Goal: Information Seeking & Learning: Learn about a topic

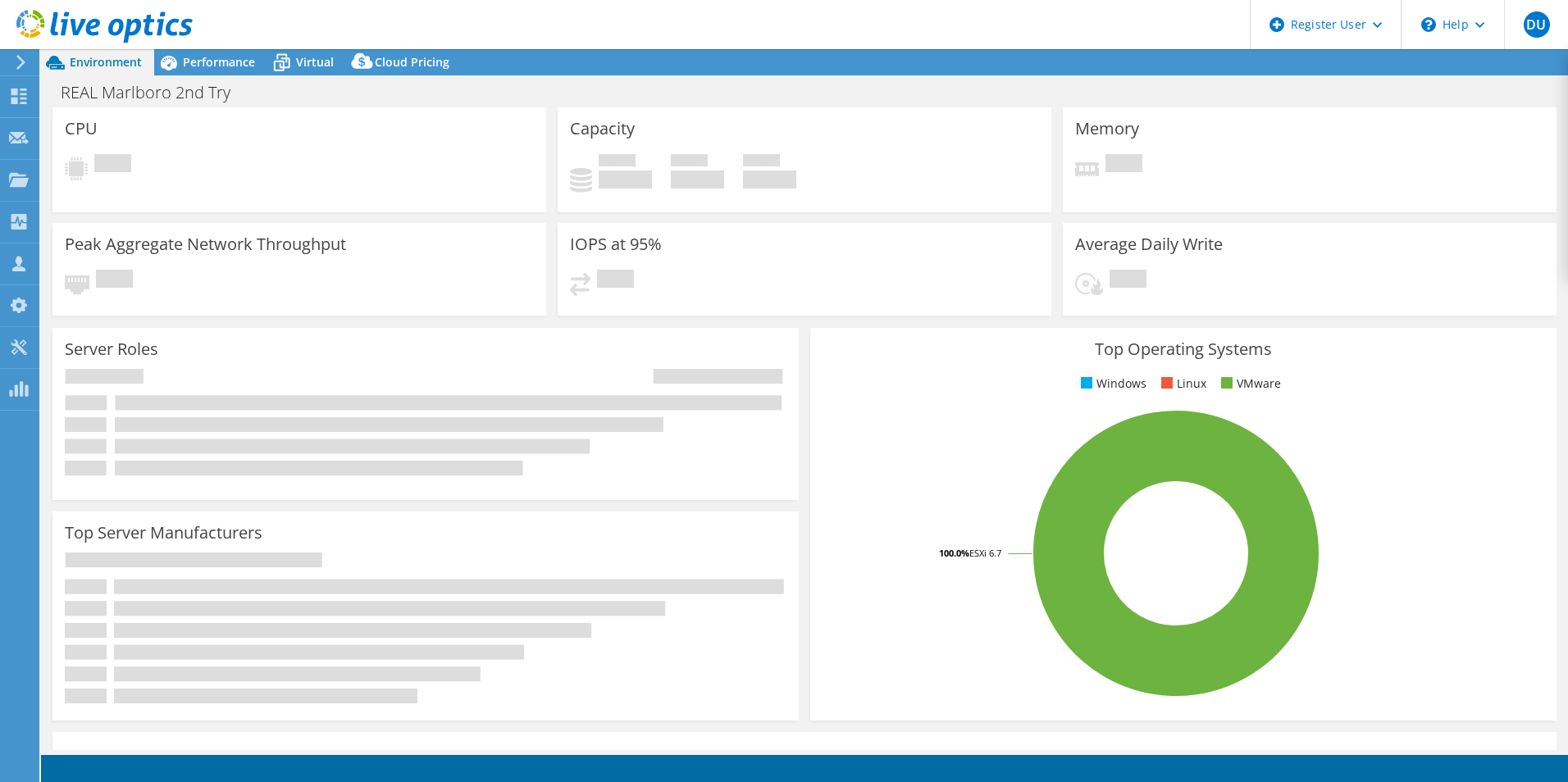
select select "USD"
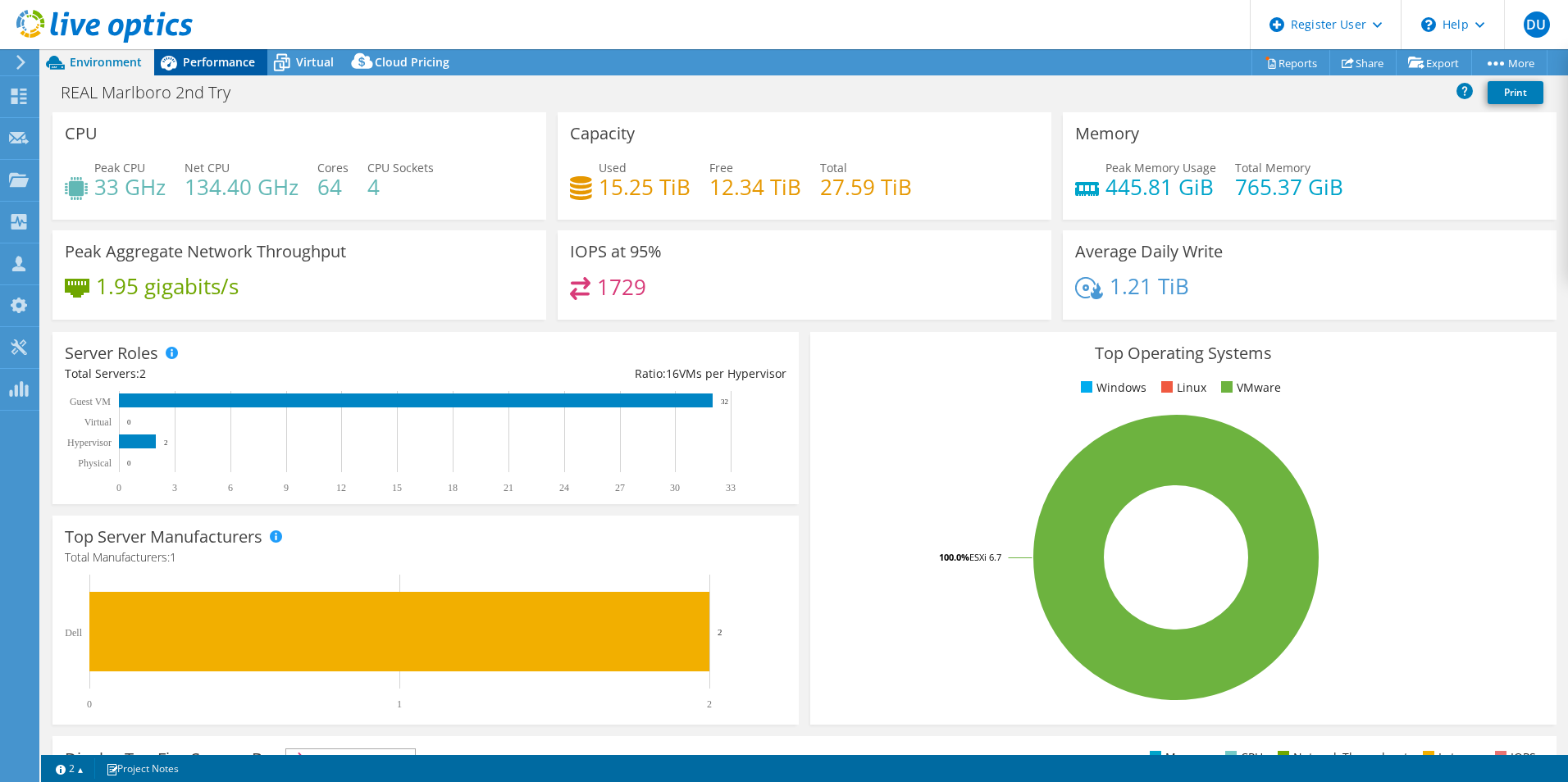
click at [222, 67] on span "Performance" at bounding box center [219, 62] width 72 height 15
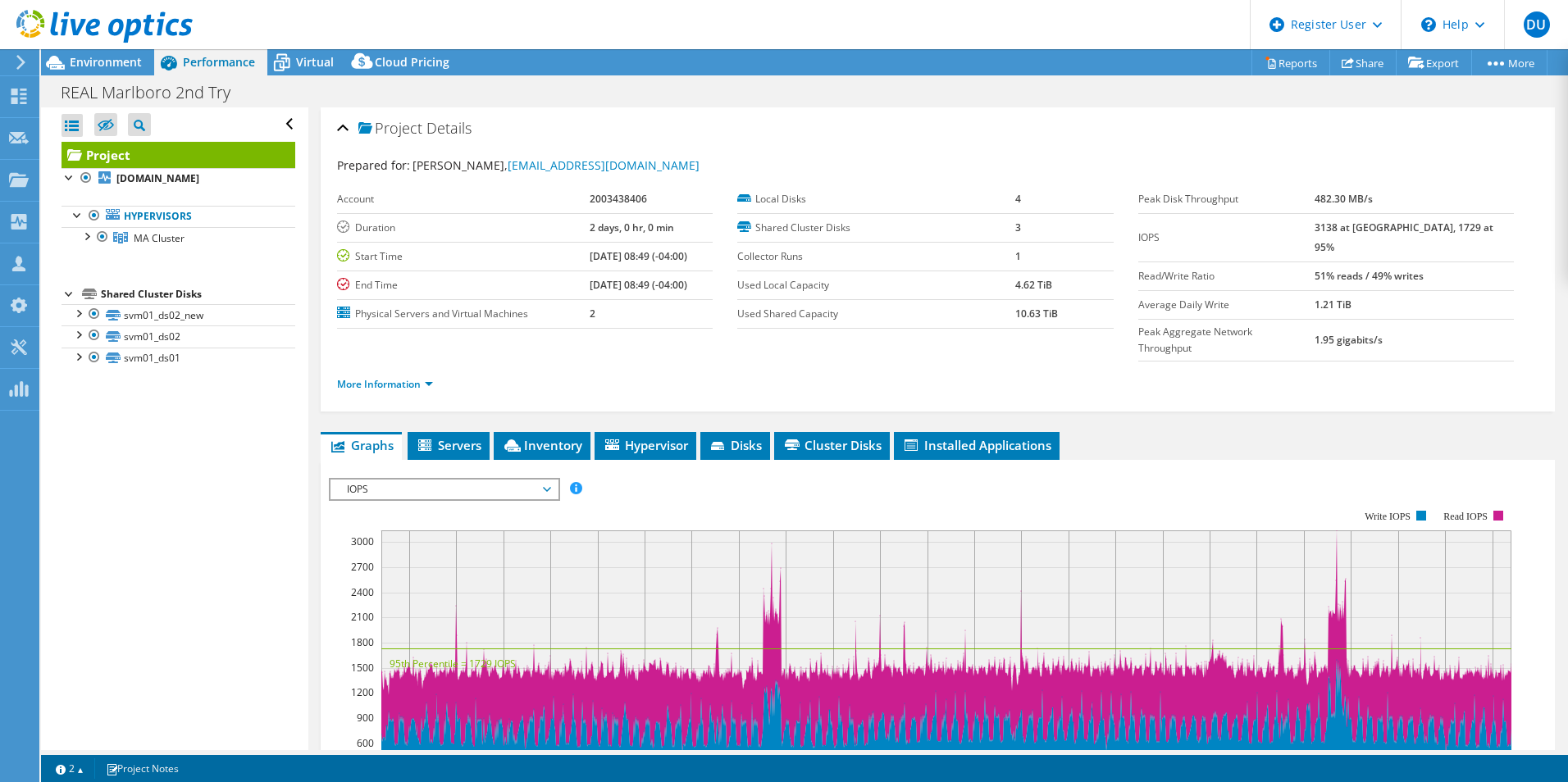
click at [78, 54] on div at bounding box center [96, 27] width 193 height 55
click at [89, 60] on span "Environment" at bounding box center [106, 62] width 72 height 15
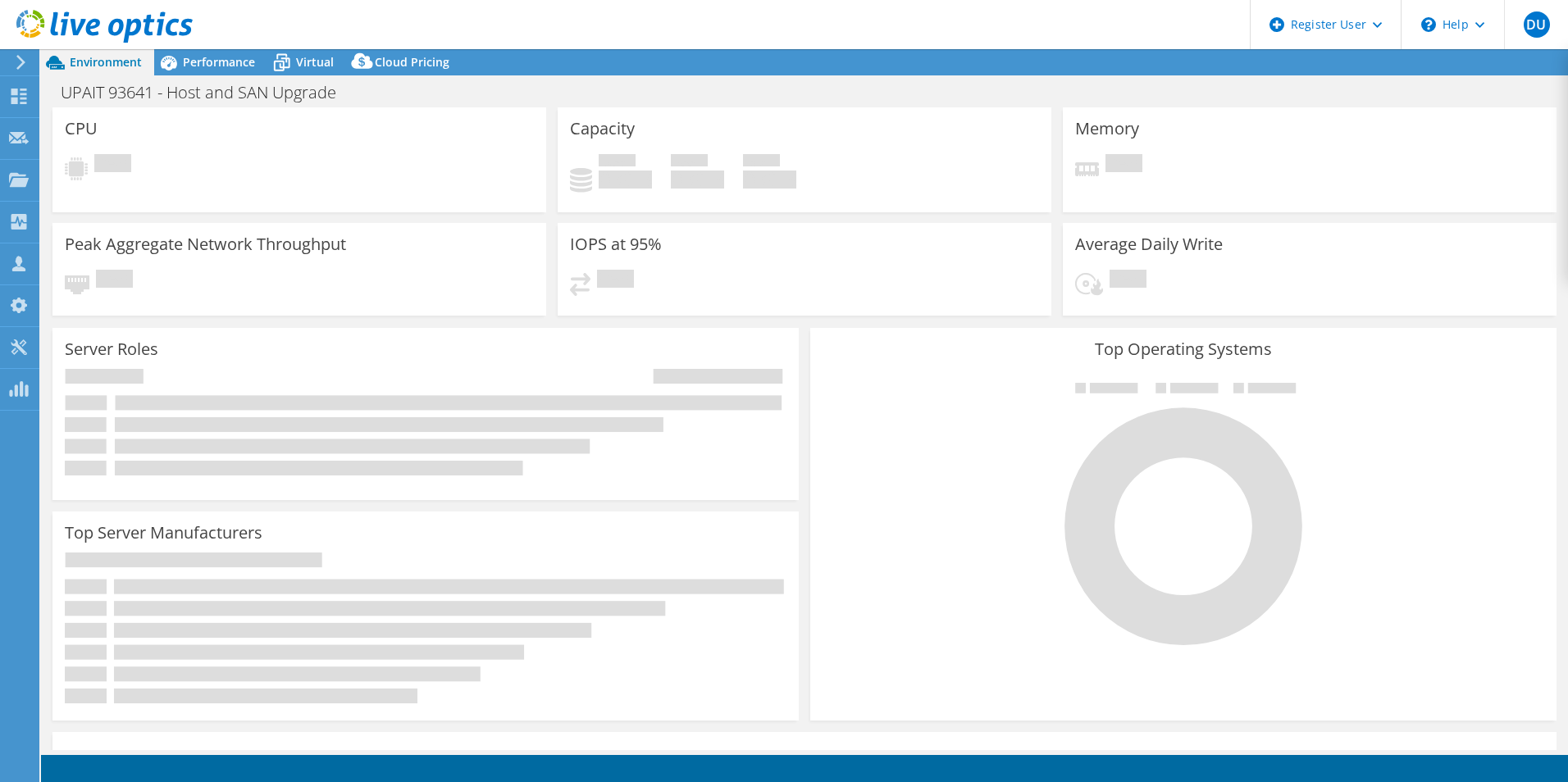
select select "USD"
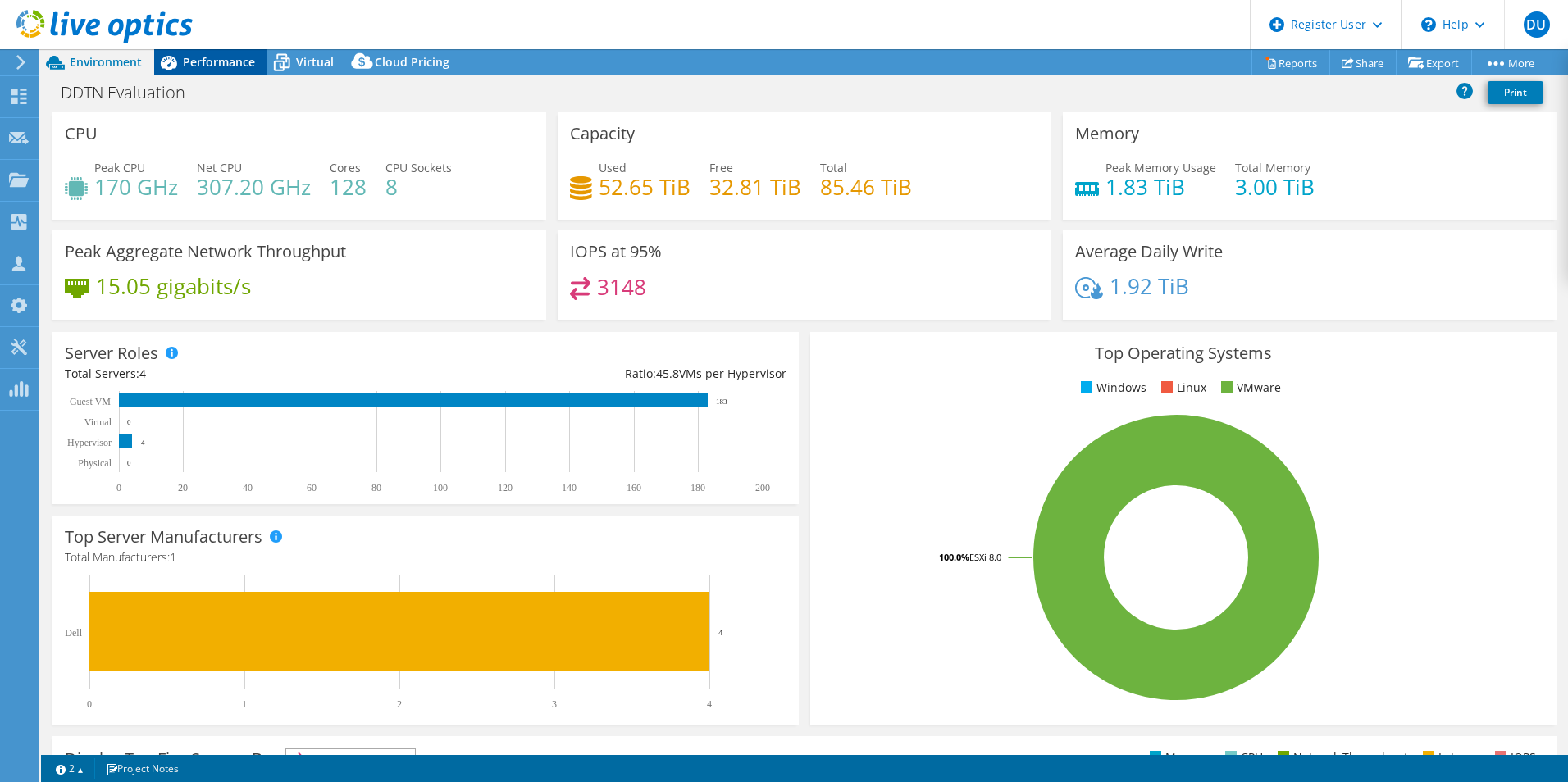
click at [223, 59] on span "Performance" at bounding box center [219, 62] width 72 height 15
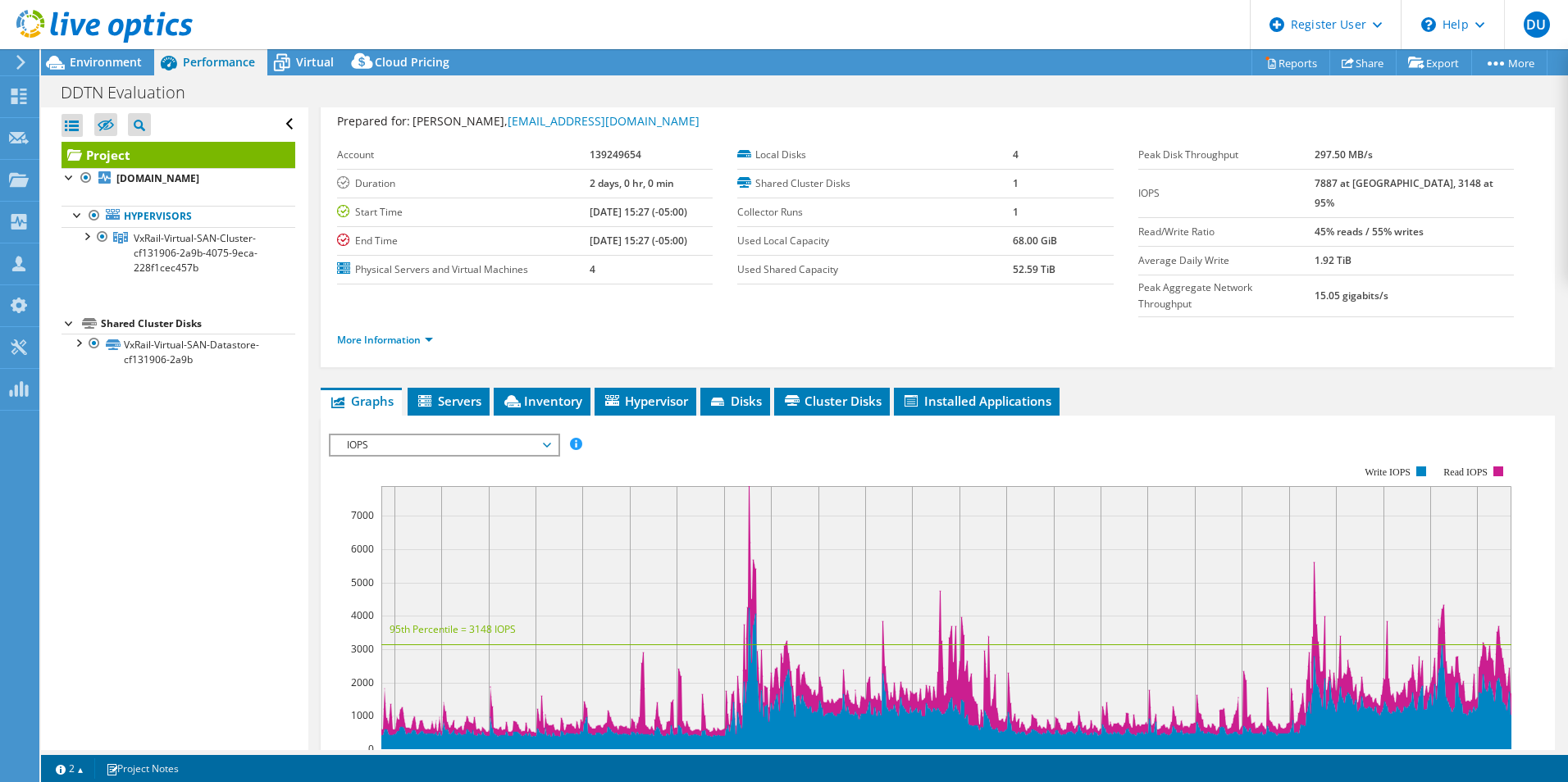
scroll to position [82, 0]
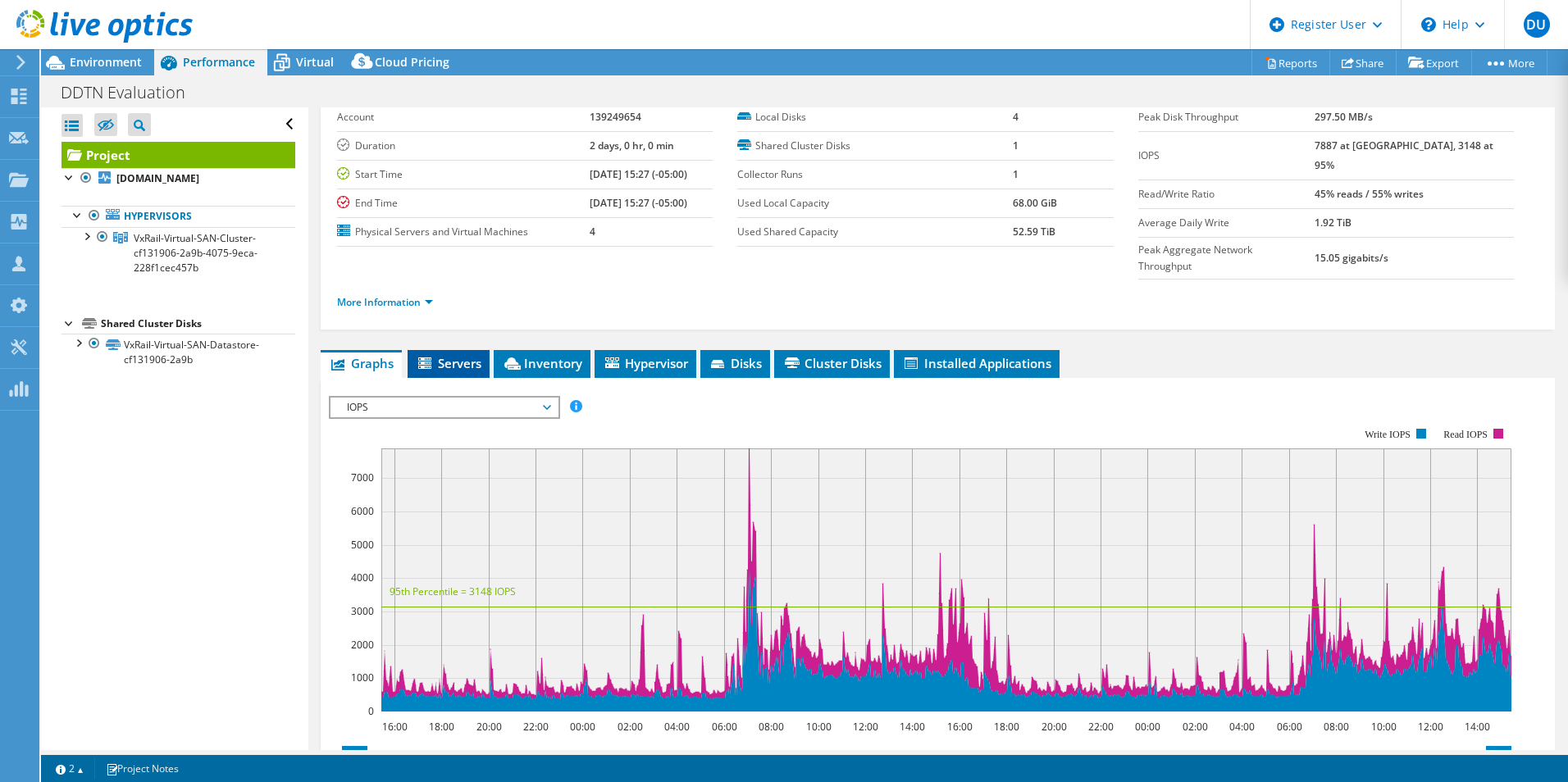
click at [439, 355] on span "Servers" at bounding box center [448, 362] width 66 height 16
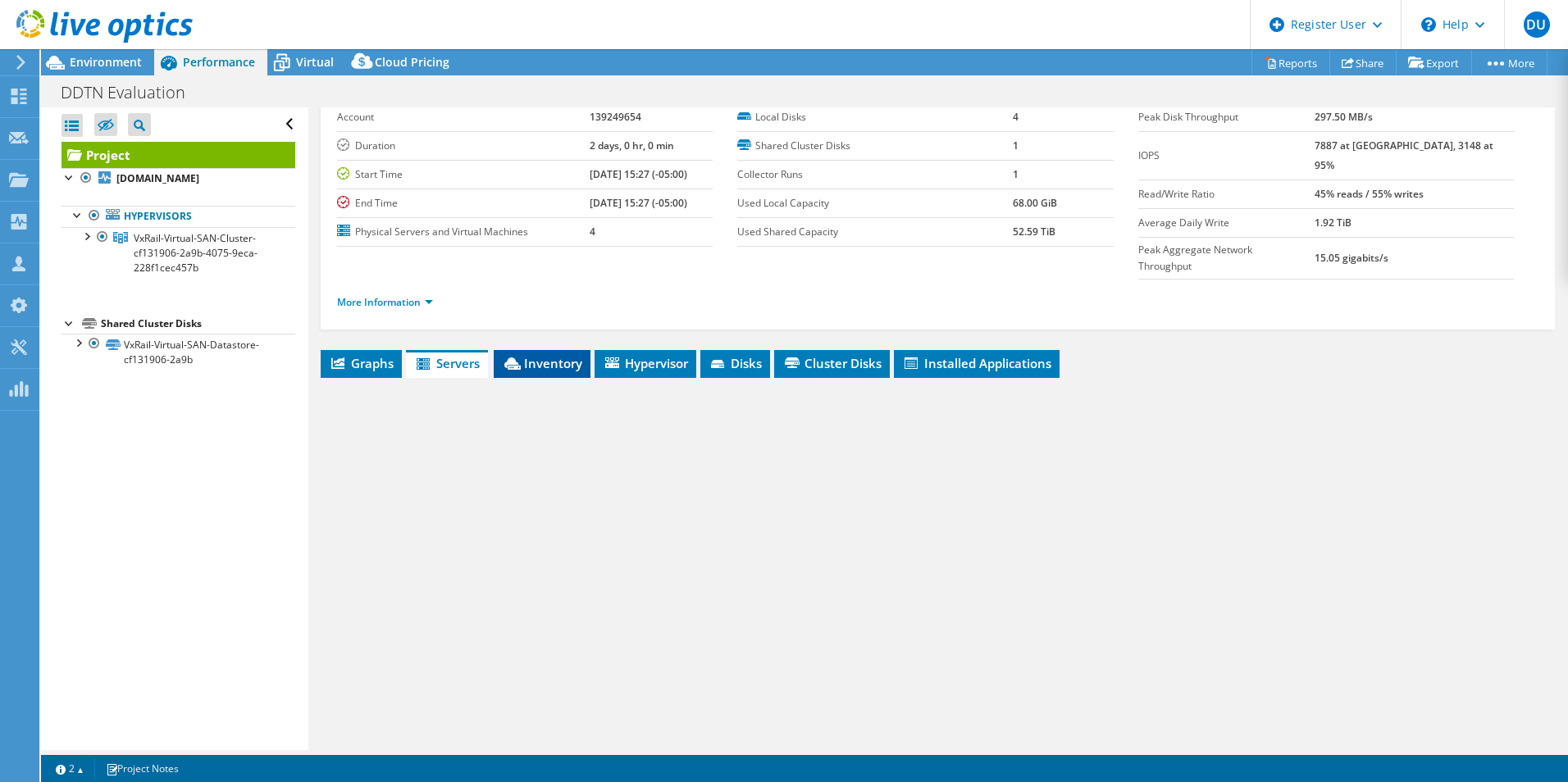
click at [529, 355] on span "Inventory" at bounding box center [541, 362] width 80 height 16
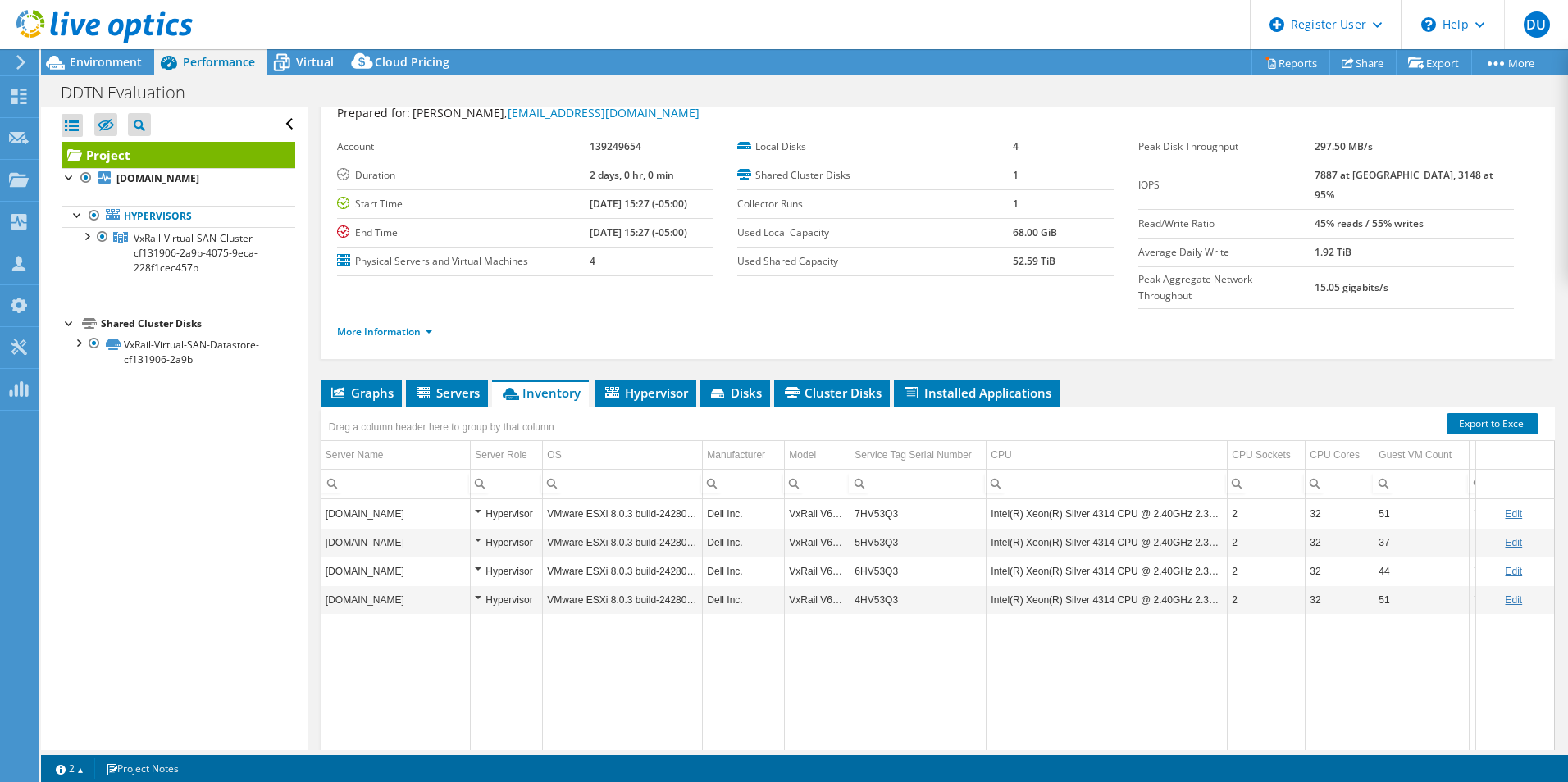
scroll to position [0, 0]
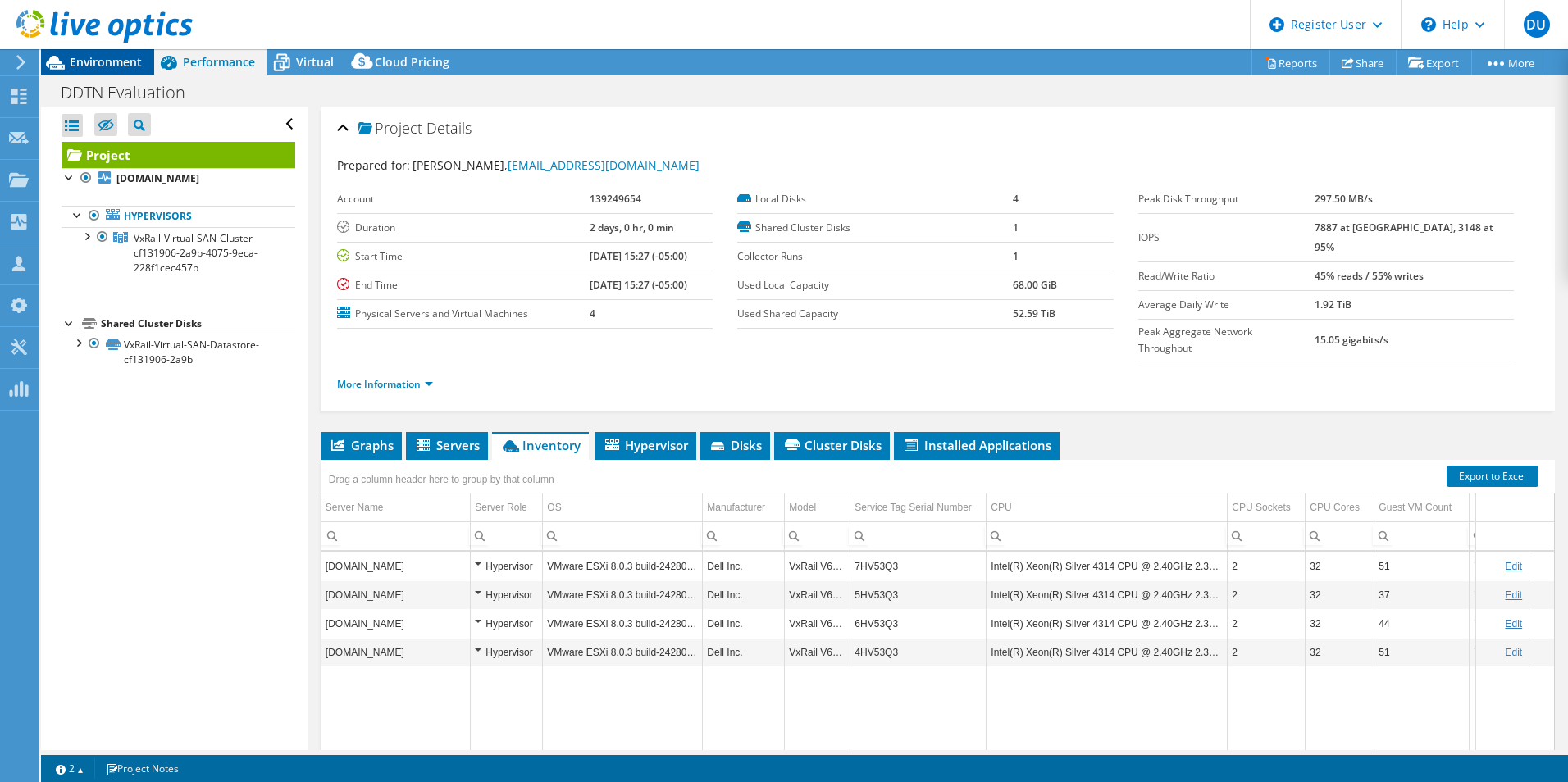
click at [125, 63] on span "Environment" at bounding box center [106, 62] width 72 height 15
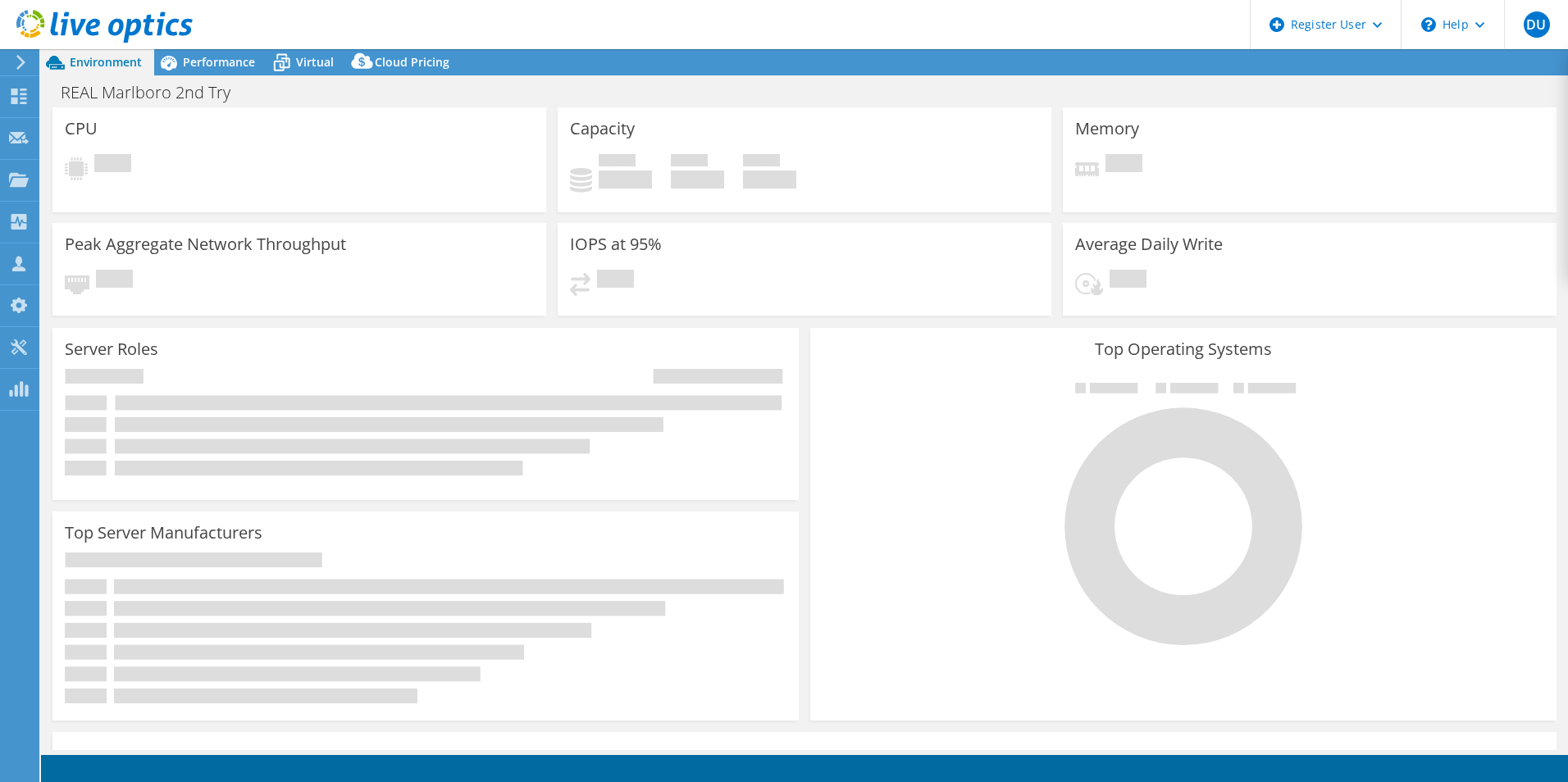
select select "USD"
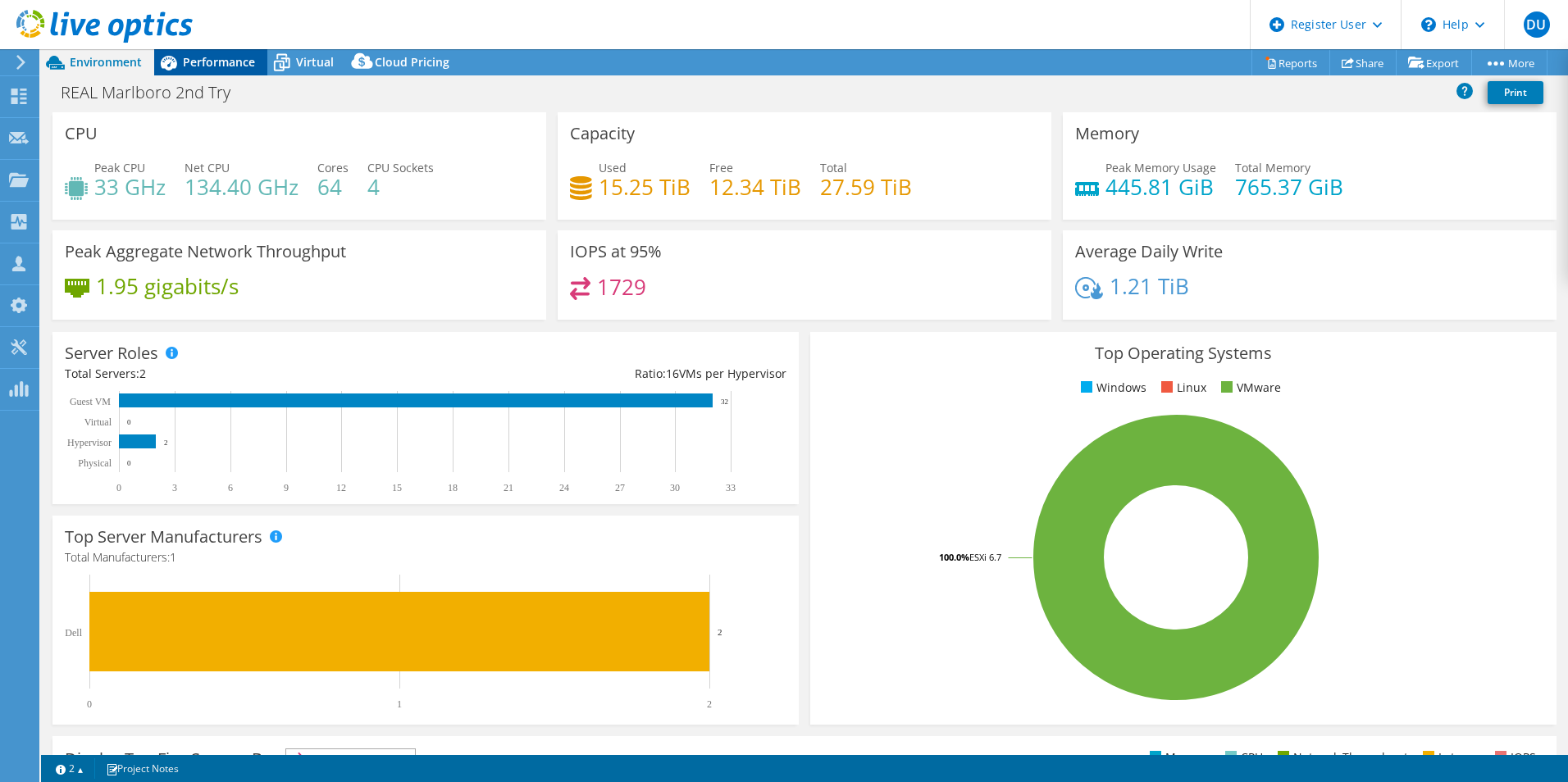
click at [228, 65] on span "Performance" at bounding box center [219, 62] width 72 height 15
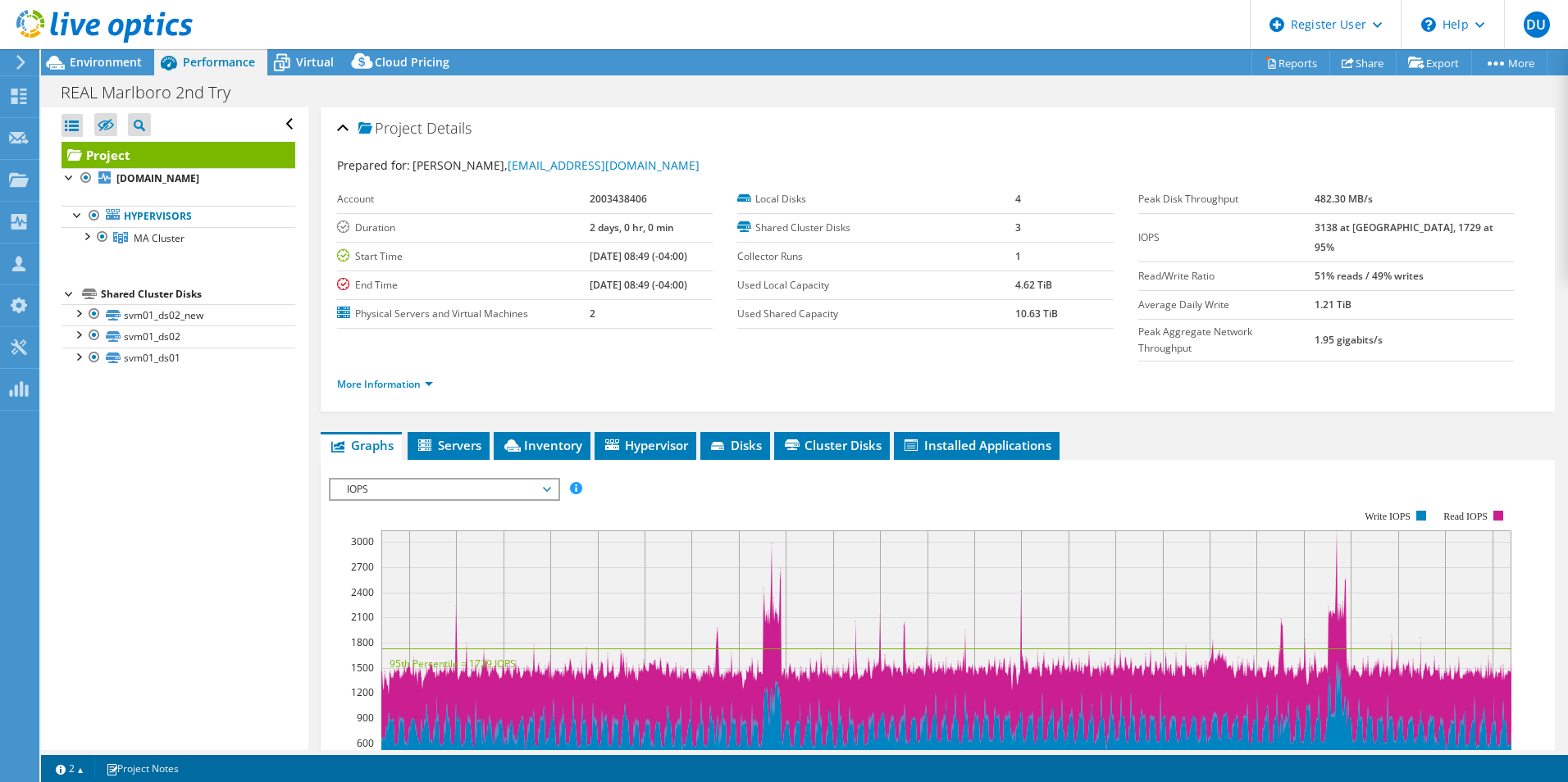
click at [115, 51] on div at bounding box center [96, 27] width 193 height 55
click at [112, 68] on span "Environment" at bounding box center [106, 62] width 72 height 15
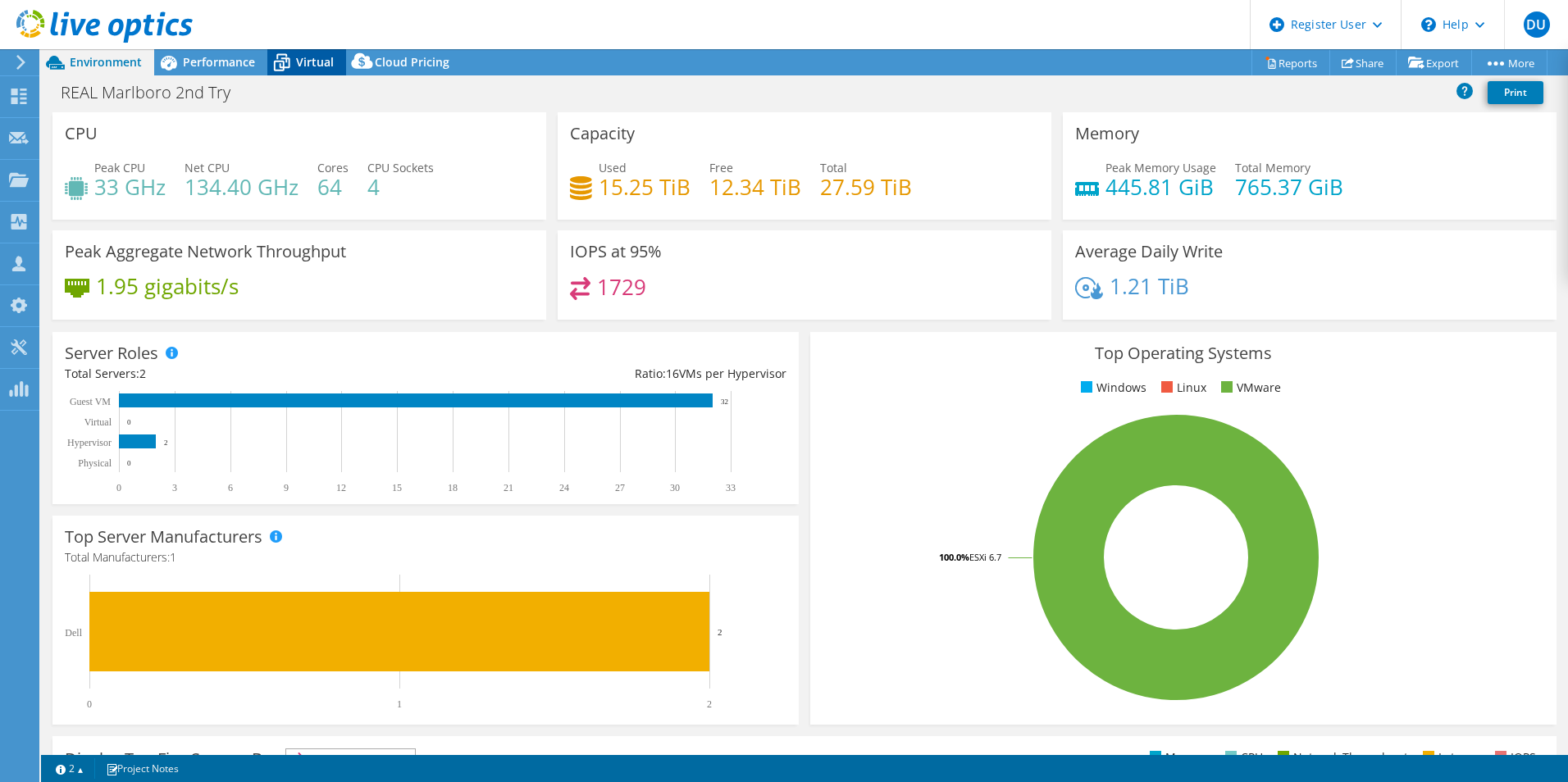
click at [312, 62] on span "Virtual" at bounding box center [314, 62] width 38 height 15
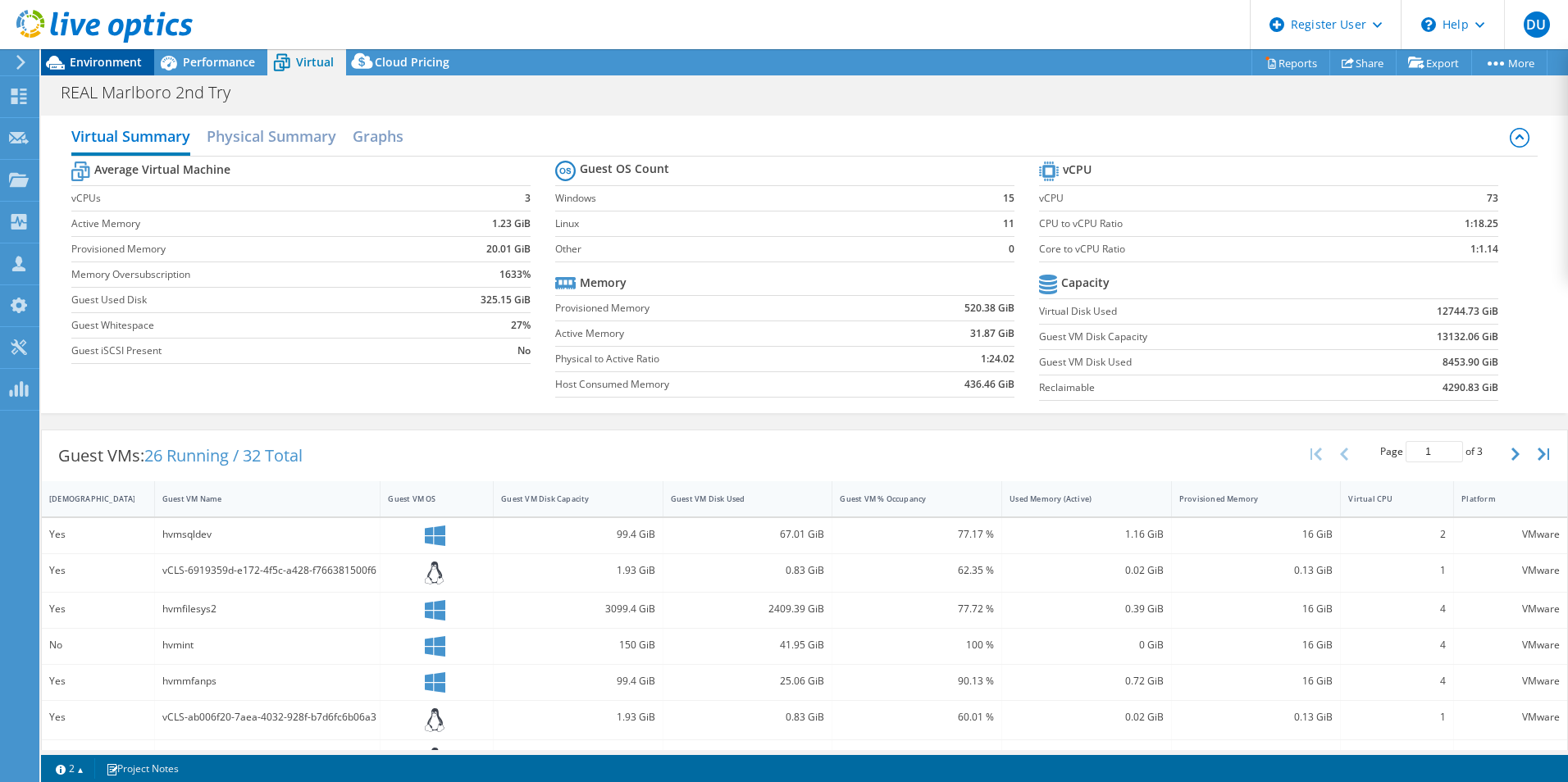
click at [63, 62] on icon at bounding box center [56, 62] width 29 height 29
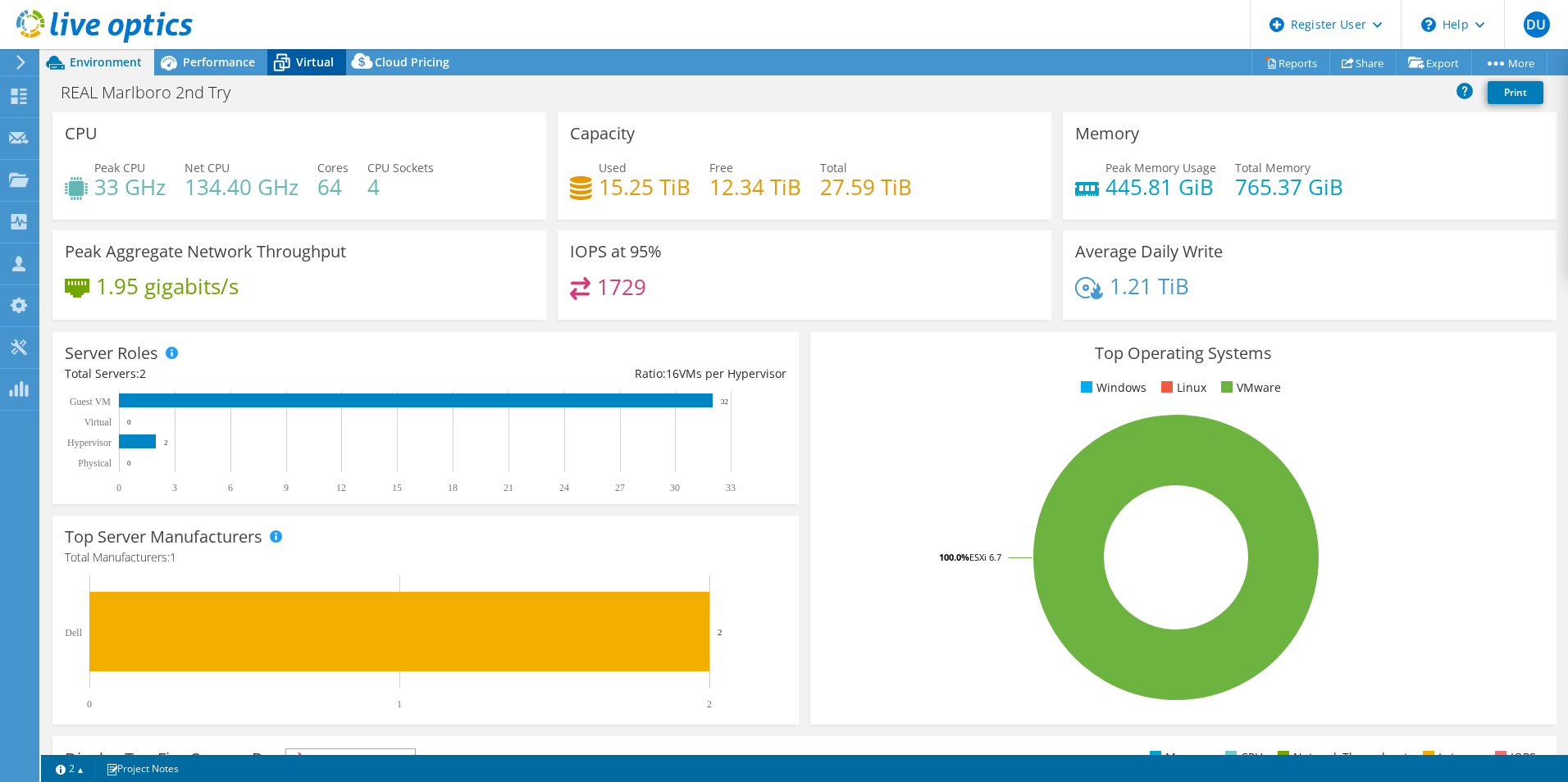
click at [286, 64] on icon at bounding box center [282, 62] width 29 height 29
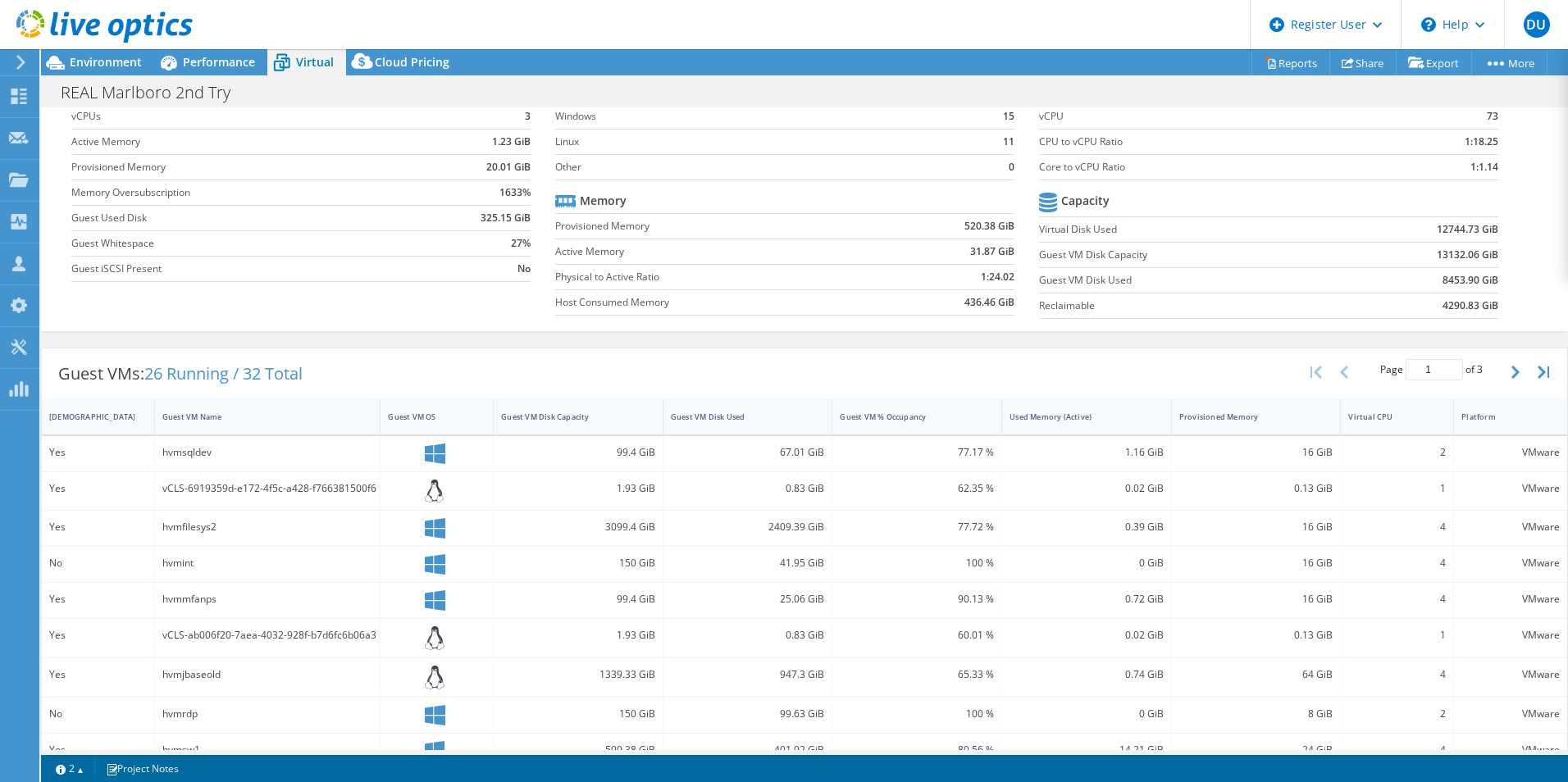
scroll to position [164, 0]
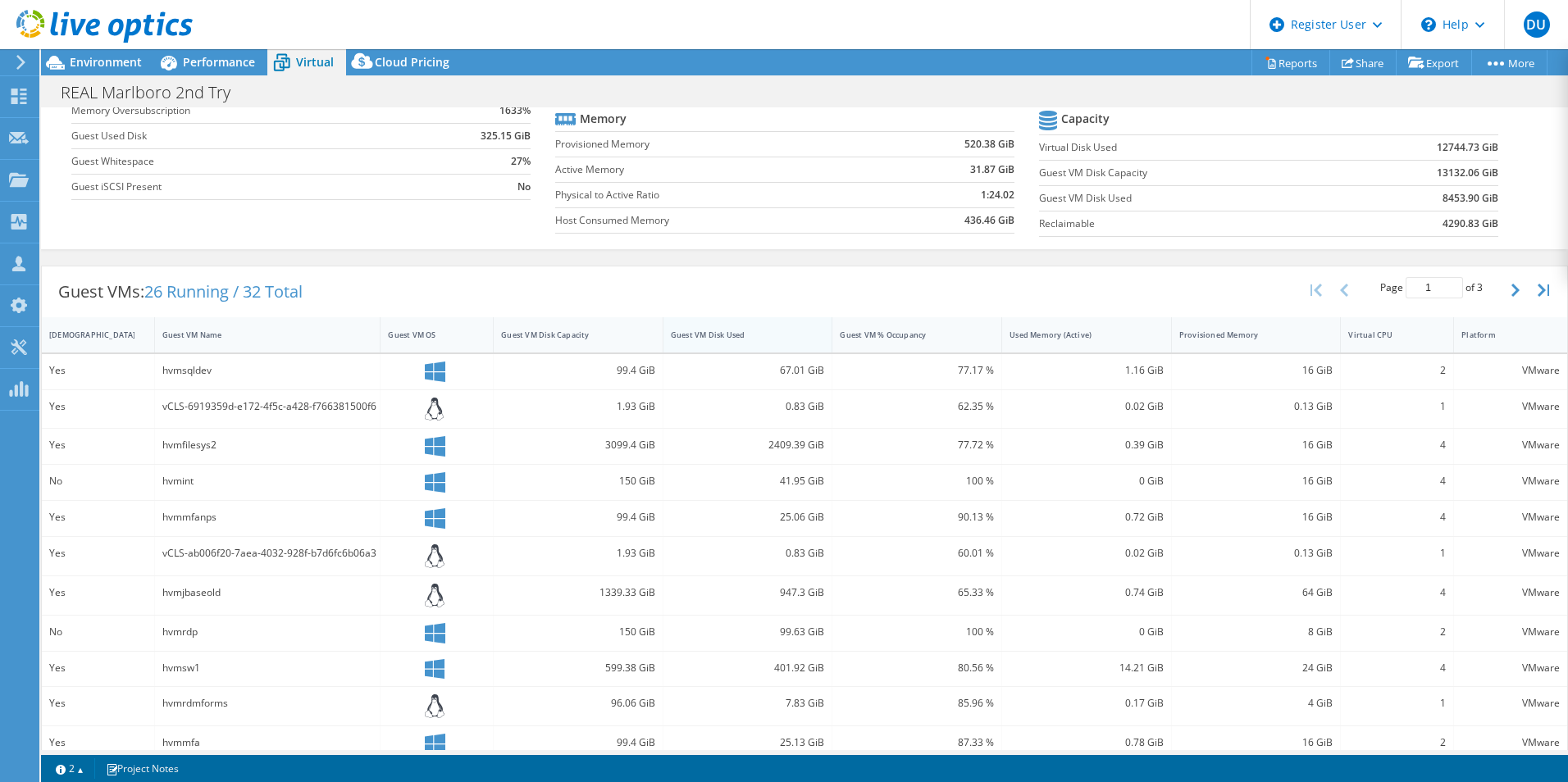
click at [713, 325] on div "Guest VM Disk Used" at bounding box center [738, 335] width 149 height 25
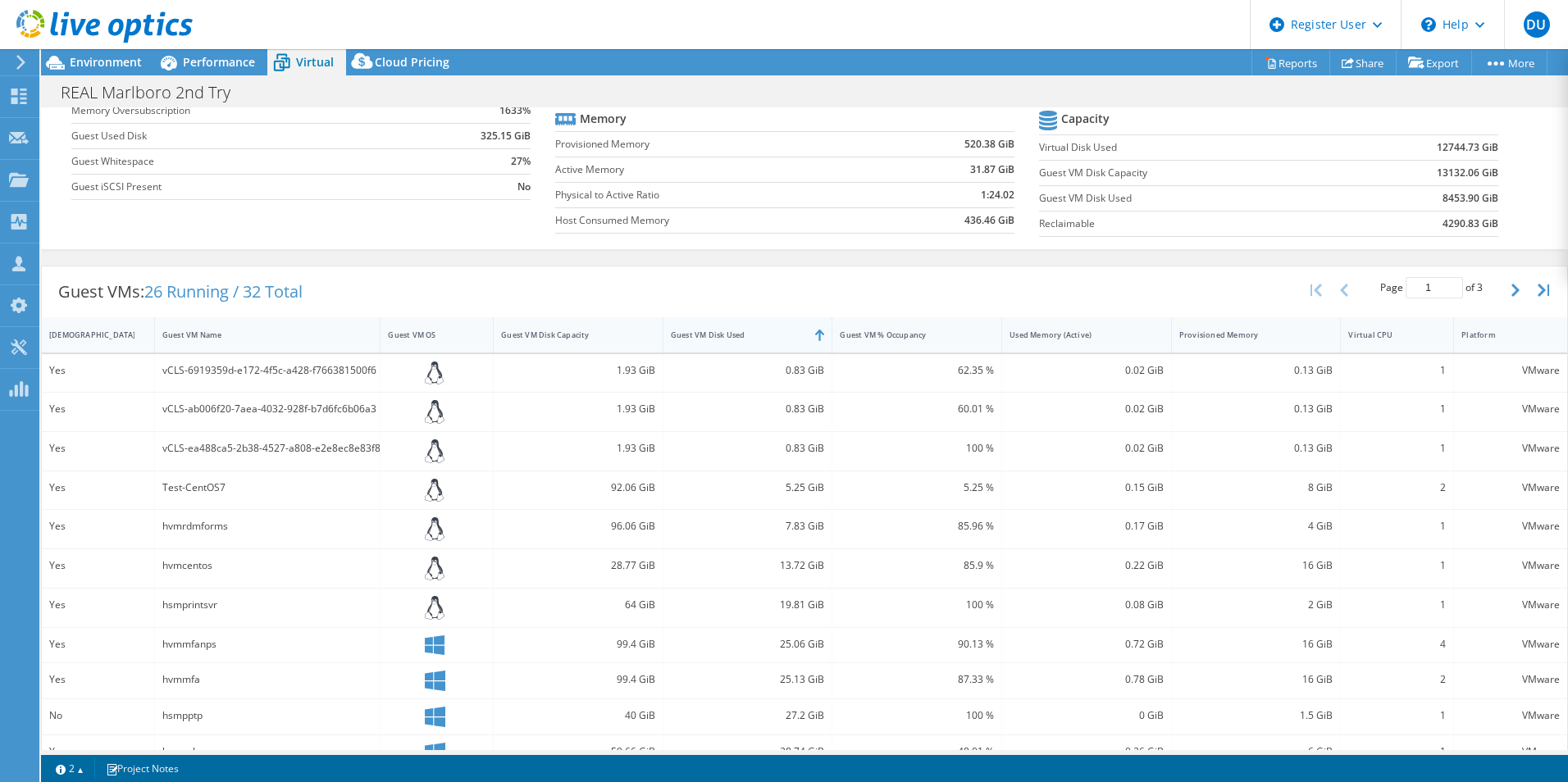
click at [713, 325] on div "Guest VM Disk Used" at bounding box center [738, 335] width 149 height 25
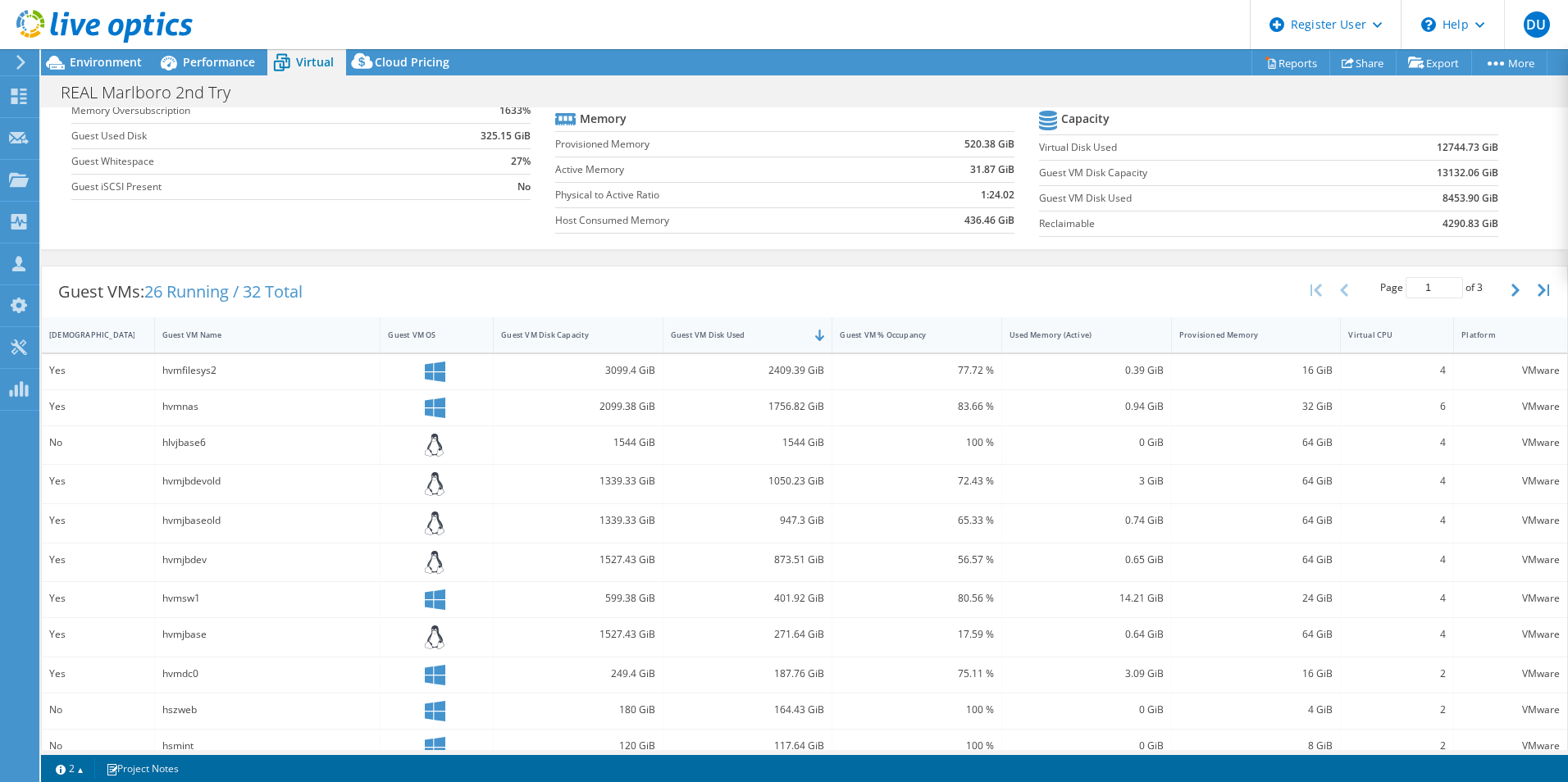
scroll to position [0, 0]
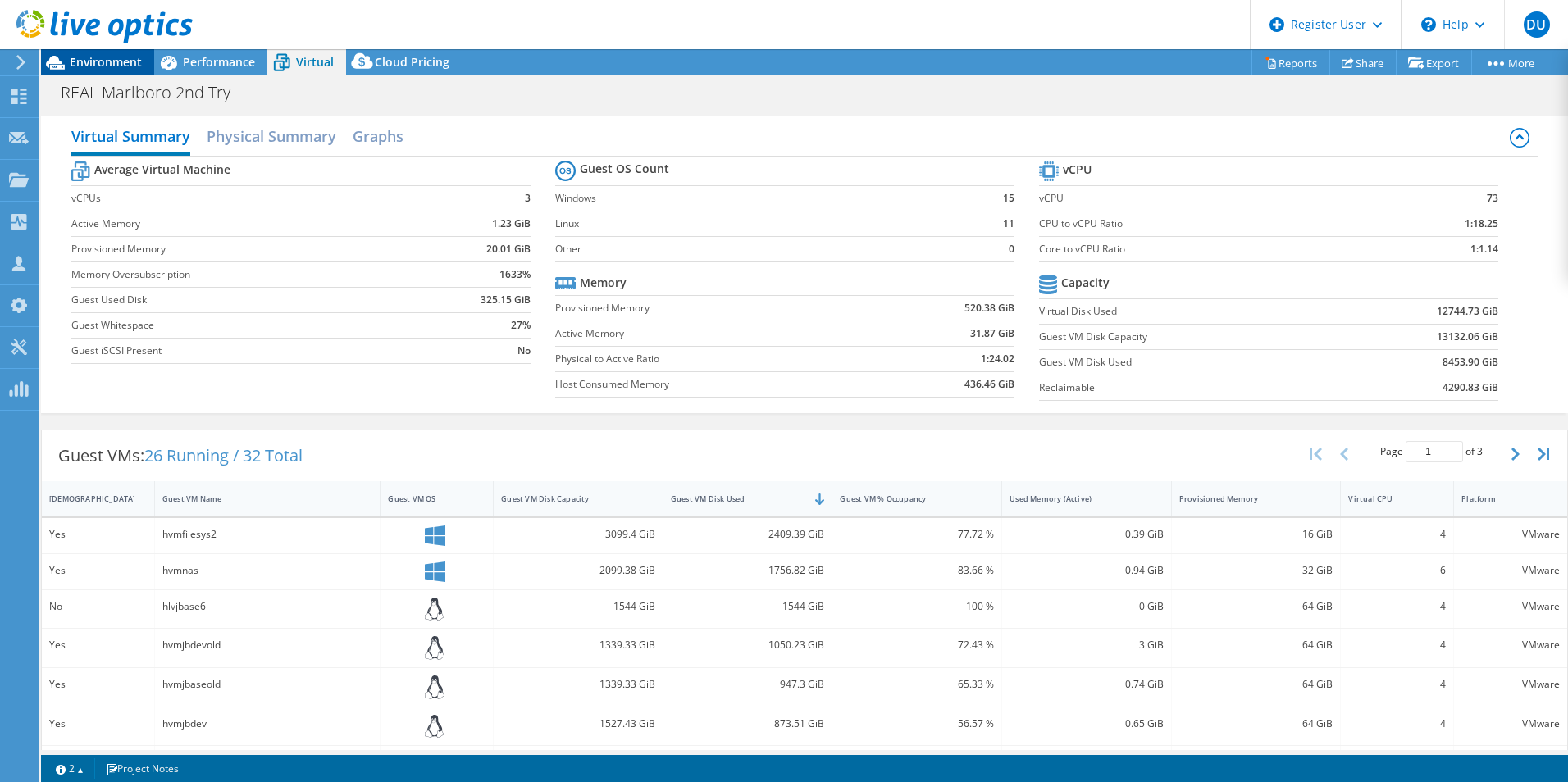
click at [100, 67] on span "Environment" at bounding box center [106, 62] width 72 height 15
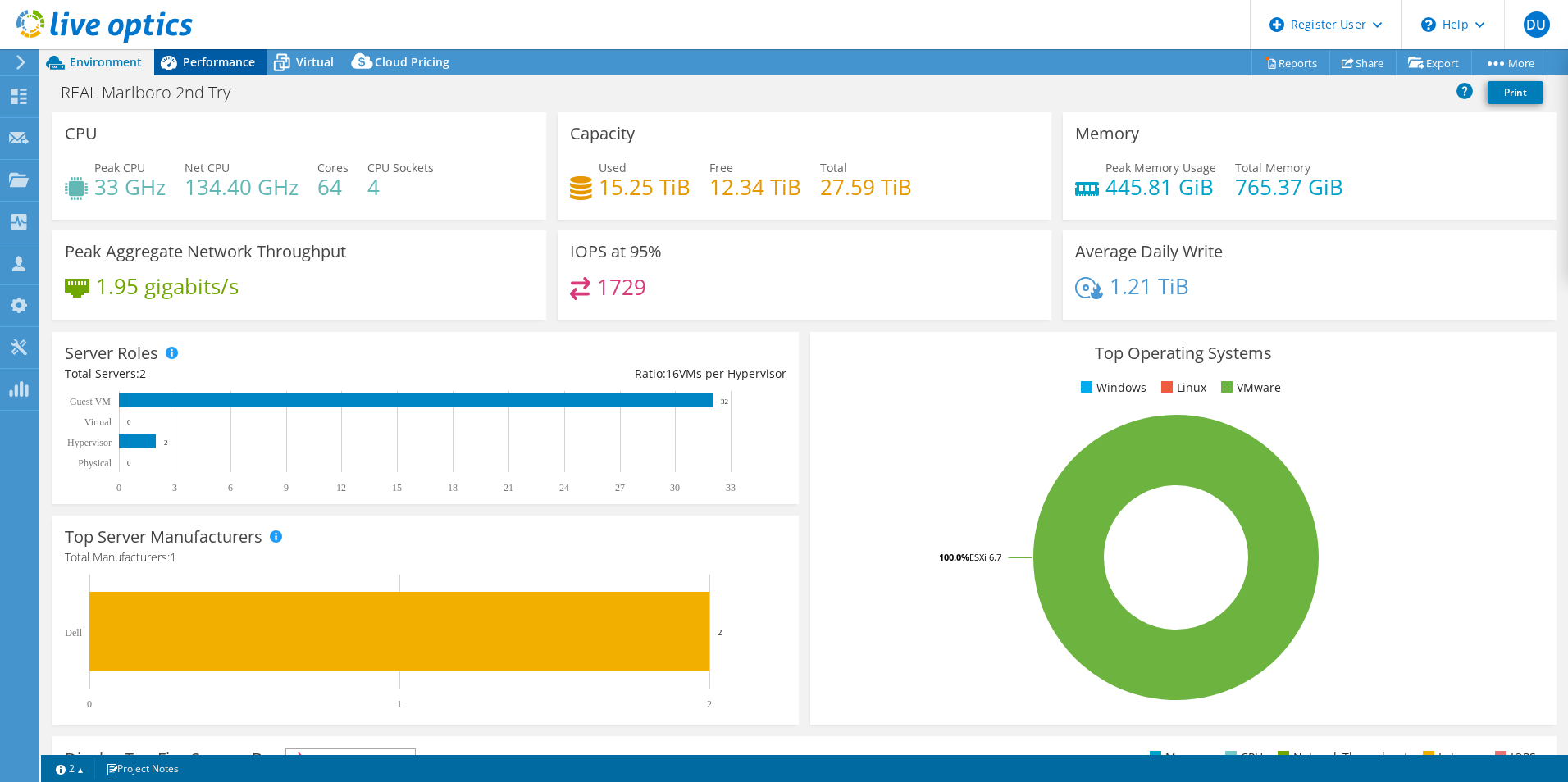
click at [201, 58] on span "Performance" at bounding box center [219, 62] width 72 height 15
